Goal: Find contact information: Find contact information

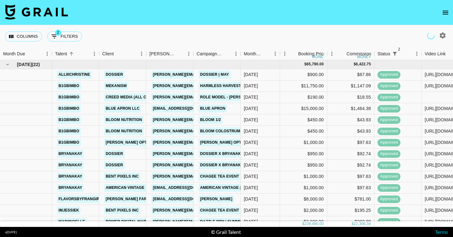
click at [443, 15] on icon "open drawer" at bounding box center [445, 13] width 8 height 8
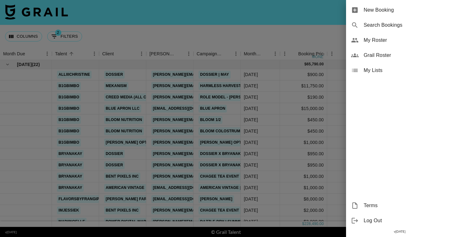
click at [401, 40] on span "My Roster" at bounding box center [405, 40] width 84 height 8
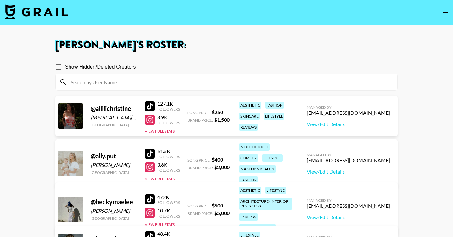
click at [448, 9] on icon "open drawer" at bounding box center [445, 13] width 8 height 8
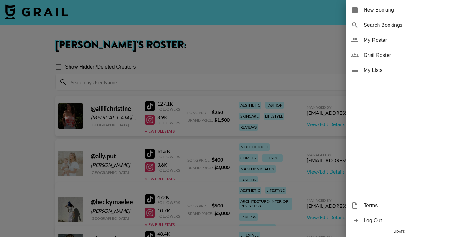
click at [396, 53] on span "Grail Roster" at bounding box center [405, 56] width 84 height 8
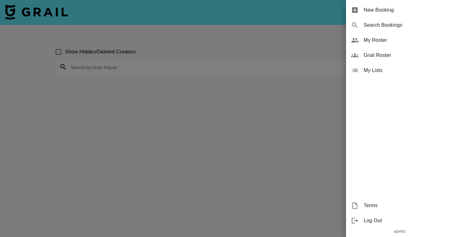
click at [180, 62] on div at bounding box center [226, 118] width 453 height 237
click at [134, 44] on div at bounding box center [226, 118] width 453 height 237
click at [130, 35] on div at bounding box center [226, 118] width 453 height 237
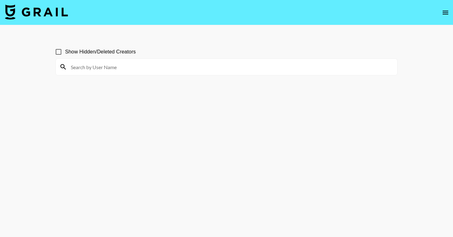
click at [129, 67] on input at bounding box center [230, 67] width 326 height 10
paste input "auttgood"
click at [82, 68] on input "auttgood" at bounding box center [230, 67] width 326 height 10
paste input "mattisoncurtlynn"
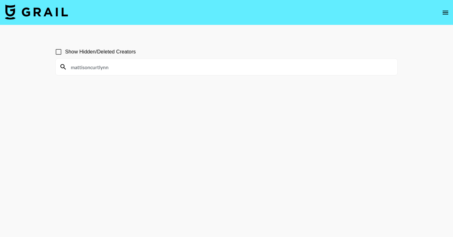
type input "mattisoncurtlynn"
click at [446, 15] on icon "open drawer" at bounding box center [445, 13] width 8 height 8
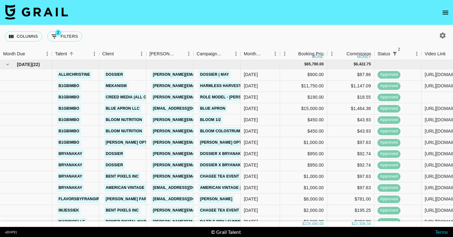
click at [443, 37] on icon "button" at bounding box center [442, 35] width 6 height 6
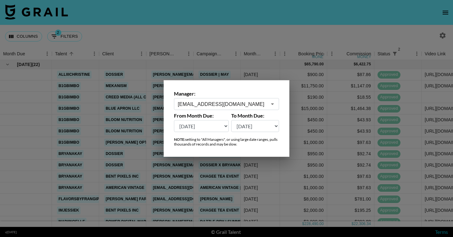
click at [221, 125] on select "[DATE] [DATE] '[DATE] May '[DATE] Mar '[DATE] Jan '[DATE] Nov '[DATE] Sep '[DAT…" at bounding box center [201, 126] width 55 height 12
click at [223, 127] on select "[DATE] [DATE] '[DATE] May '[DATE] Mar '[DATE] Jan '[DATE] Nov '[DATE] Sep '[DAT…" at bounding box center [201, 126] width 55 height 12
select select "[DATE]"
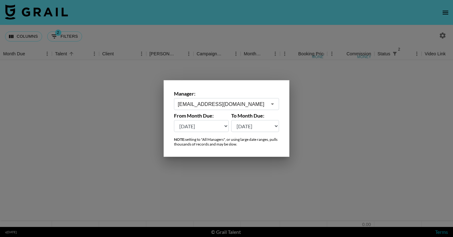
click at [256, 128] on select "[DATE] [DATE] '[DATE] May '[DATE] Mar '[DATE] Jan '[DATE] Nov '[DATE] Sep '[DAT…" at bounding box center [255, 126] width 48 height 12
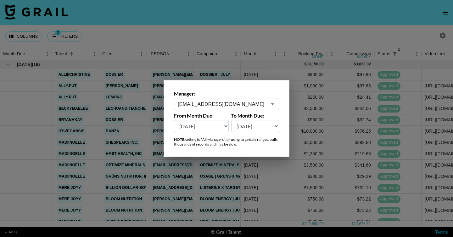
select select "[DATE]"
click at [220, 127] on select "[DATE] [DATE] '[DATE] May '[DATE] Mar '[DATE] Jan '[DATE] Nov '[DATE] Sep '[DAT…" at bounding box center [201, 126] width 55 height 12
select select "[DATE]"
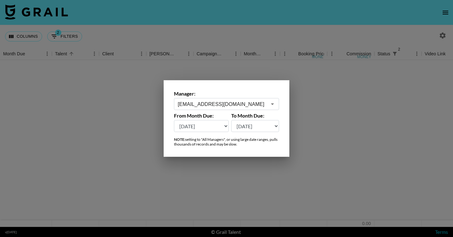
click at [219, 127] on select "[DATE] [DATE] '[DATE] May '[DATE] Mar '[DATE] Jan '[DATE] Nov '[DATE] Sep '[DAT…" at bounding box center [201, 126] width 55 height 12
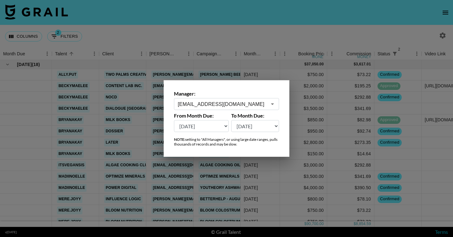
click at [253, 33] on div at bounding box center [226, 118] width 453 height 237
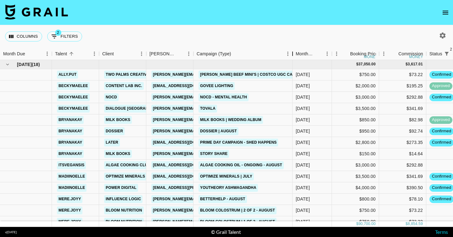
drag, startPoint x: 242, startPoint y: 53, endPoint x: 294, endPoint y: 58, distance: 51.8
click at [294, 58] on div "Campaign (Type)" at bounding box center [293, 54] width 8 height 12
click at [253, 33] on div "Columns 2 Filters + Booking" at bounding box center [226, 36] width 453 height 23
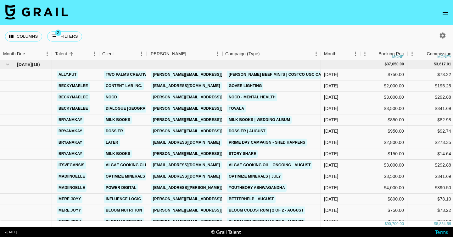
drag, startPoint x: 196, startPoint y: 54, endPoint x: 224, endPoint y: 56, distance: 28.3
click at [224, 56] on div "Booker" at bounding box center [222, 54] width 8 height 12
click at [445, 36] on icon "button" at bounding box center [442, 35] width 6 height 6
select select "[DATE]"
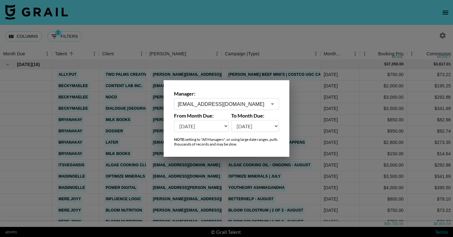
click at [201, 104] on input "[EMAIL_ADDRESS][DOMAIN_NAME]" at bounding box center [222, 104] width 89 height 7
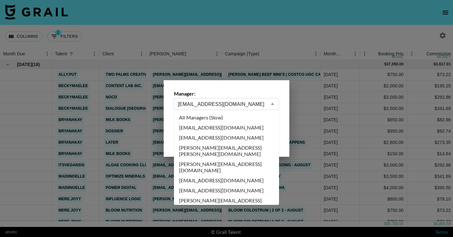
click at [198, 120] on li "All Managers (Slow)" at bounding box center [226, 118] width 105 height 10
type input "All Managers (Slow)"
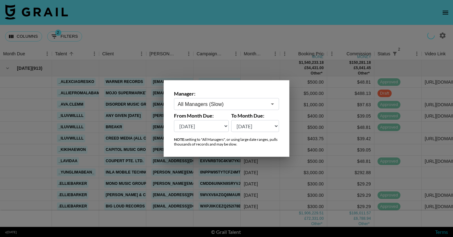
click at [245, 39] on div at bounding box center [226, 118] width 453 height 237
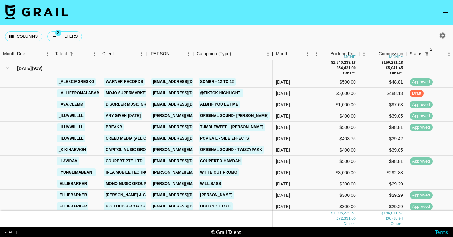
drag, startPoint x: 243, startPoint y: 52, endPoint x: 275, endPoint y: 61, distance: 33.3
click at [275, 61] on div "Month Due Talent Client [PERSON_NAME] Campaign (Type) Month Due Booking Price m…" at bounding box center [226, 137] width 453 height 179
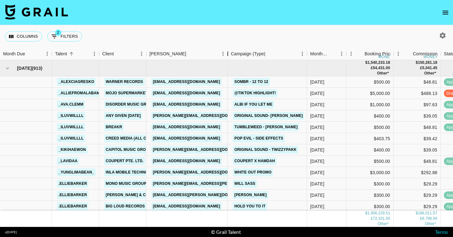
drag, startPoint x: 194, startPoint y: 57, endPoint x: 227, endPoint y: 57, distance: 33.3
click at [227, 57] on div "Booker" at bounding box center [228, 54] width 8 height 12
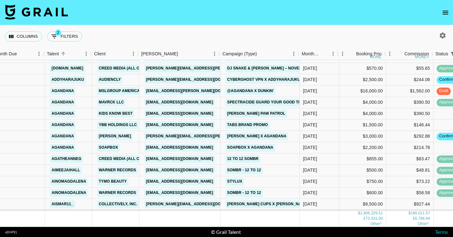
scroll to position [387, 5]
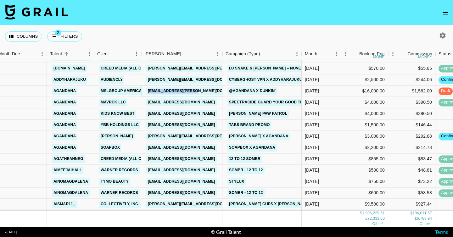
copy link "[EMAIL_ADDRESS][PERSON_NAME][DOMAIN_NAME]"
drag, startPoint x: 193, startPoint y: 93, endPoint x: 91, endPoint y: 10, distance: 131.2
click at [0, 0] on section "Columns 2 Filters + Booking Month Due Talent Client [PERSON_NAME] Campaign (Typ…" at bounding box center [226, 118] width 453 height 237
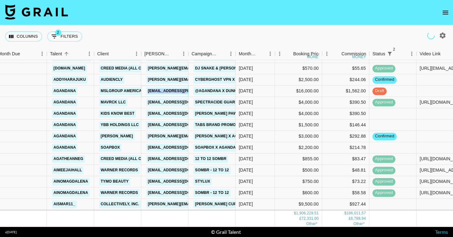
click at [161, 91] on link "[EMAIL_ADDRESS][PERSON_NAME][DOMAIN_NAME]" at bounding box center [197, 91] width 102 height 8
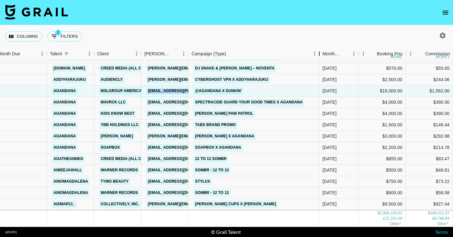
drag, startPoint x: 237, startPoint y: 53, endPoint x: 320, endPoint y: 68, distance: 84.8
click at [320, 68] on div "Month Due Talent Client [PERSON_NAME] Campaign (Type) Month Due Booking Price m…" at bounding box center [226, 137] width 453 height 179
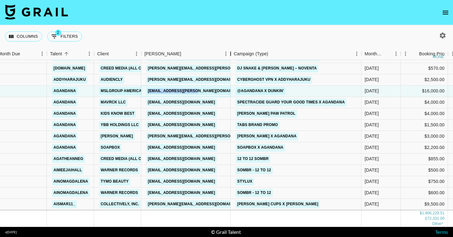
drag, startPoint x: 188, startPoint y: 58, endPoint x: 230, endPoint y: 60, distance: 42.2
click at [230, 60] on div "Month Due Talent Client [PERSON_NAME] Campaign (Type) Month Due Booking Price m…" at bounding box center [226, 137] width 453 height 179
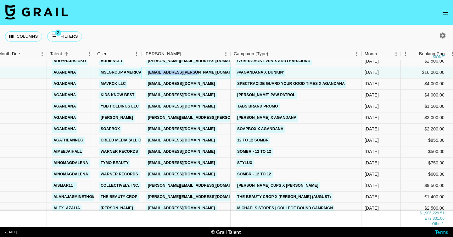
scroll to position [407, 5]
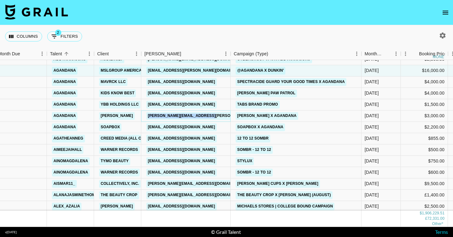
copy link "[PERSON_NAME][EMAIL_ADDRESS][PERSON_NAME][DOMAIN_NAME]"
drag, startPoint x: 213, startPoint y: 115, endPoint x: 74, endPoint y: 8, distance: 175.7
click at [0, 0] on section "Columns 2 Filters + Booking Month Due Talent Client [PERSON_NAME] Campaign (Typ…" at bounding box center [226, 118] width 453 height 237
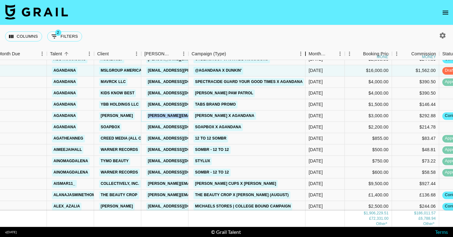
drag, startPoint x: 237, startPoint y: 55, endPoint x: 311, endPoint y: 70, distance: 75.9
click at [311, 70] on div "Month Due Talent Client [PERSON_NAME] Campaign (Type) Month Due Booking Price m…" at bounding box center [226, 137] width 453 height 179
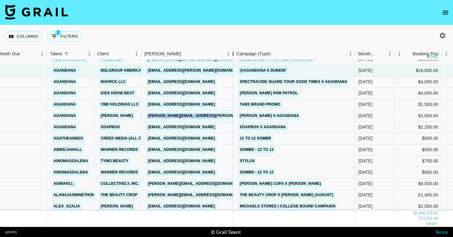
drag, startPoint x: 186, startPoint y: 55, endPoint x: 230, endPoint y: 55, distance: 44.3
click at [230, 55] on div "Booker" at bounding box center [233, 54] width 8 height 12
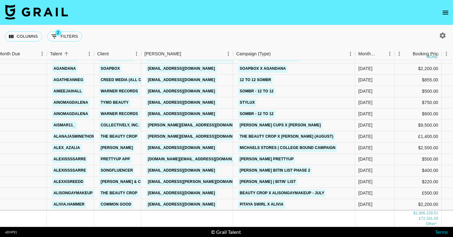
scroll to position [468, 5]
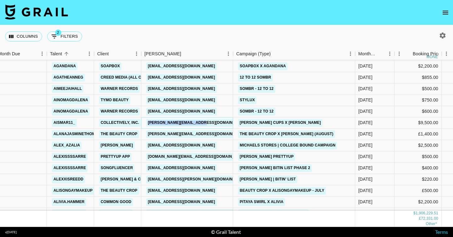
copy link "[PERSON_NAME][EMAIL_ADDRESS][DOMAIN_NAME]"
drag, startPoint x: 198, startPoint y: 124, endPoint x: 70, endPoint y: 9, distance: 171.8
click at [0, 0] on section "Columns 2 Filters + Booking Month Due Talent Client [PERSON_NAME] Campaign (Typ…" at bounding box center [226, 118] width 453 height 237
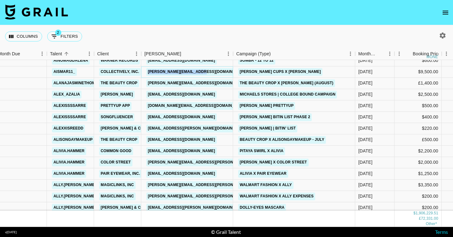
scroll to position [520, 5]
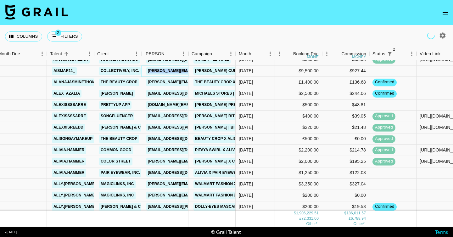
copy link "[PERSON_NAME][EMAIL_ADDRESS][DOMAIN_NAME]"
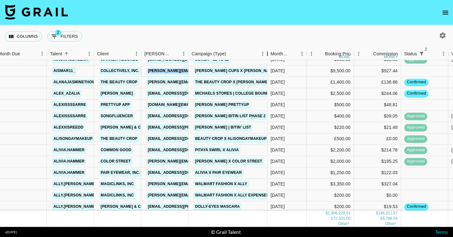
drag, startPoint x: 237, startPoint y: 54, endPoint x: 269, endPoint y: 55, distance: 32.1
click at [269, 55] on div "Campaign (Type)" at bounding box center [267, 54] width 8 height 12
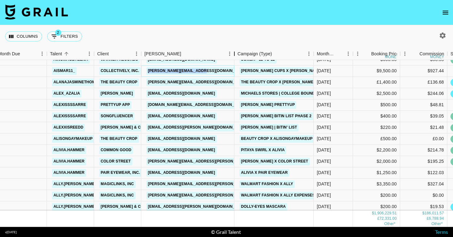
drag, startPoint x: 192, startPoint y: 52, endPoint x: 237, endPoint y: 56, distance: 45.1
click at [237, 56] on div "Booker" at bounding box center [234, 54] width 8 height 12
copy link "[EMAIL_ADDRESS][DOMAIN_NAME]"
drag, startPoint x: 213, startPoint y: 151, endPoint x: 331, endPoint y: 0, distance: 190.8
click at [0, 0] on section "Columns 2 Filters + Booking Month Due Talent Client [PERSON_NAME] Campaign (Typ…" at bounding box center [226, 118] width 453 height 237
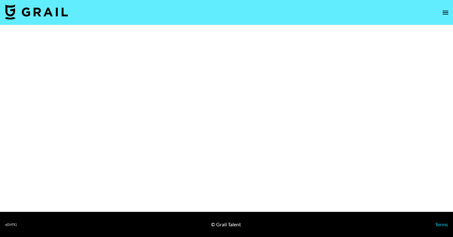
select select "Brand"
